Goal: Information Seeking & Learning: Find specific fact

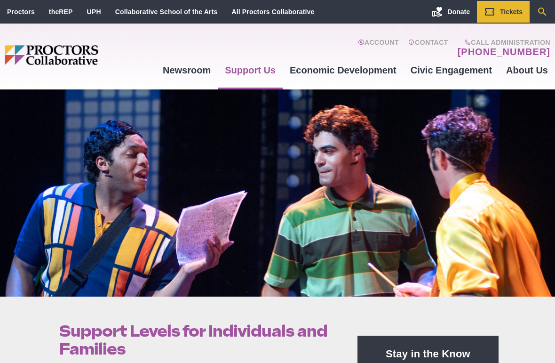
click at [547, 12] on icon "Search" at bounding box center [542, 11] width 11 height 11
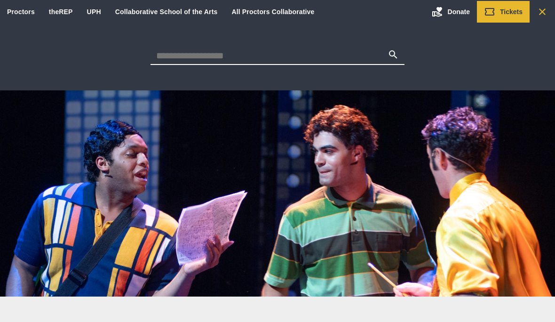
type input "*"
type input "**********"
click at [393, 56] on button "Search" at bounding box center [393, 55] width 11 height 13
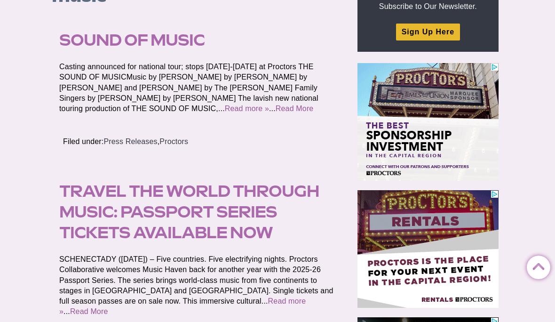
scroll to position [138, 0]
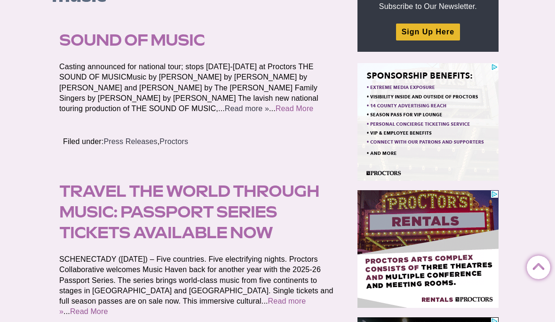
click at [269, 108] on link "Read more »" at bounding box center [247, 109] width 44 height 8
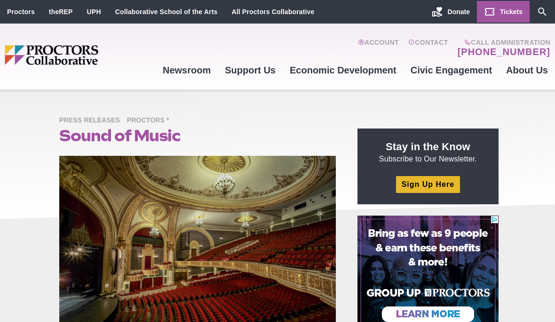
click at [506, 12] on span "Tickets" at bounding box center [511, 12] width 23 height 8
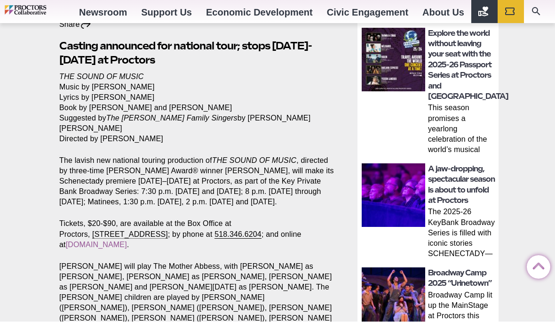
scroll to position [334, 0]
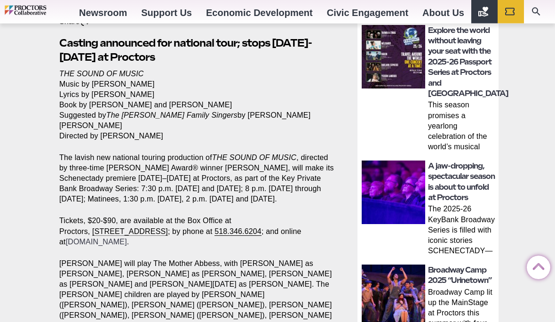
click at [127, 238] on link "[DOMAIN_NAME]" at bounding box center [96, 242] width 61 height 8
